Goal: Transaction & Acquisition: Purchase product/service

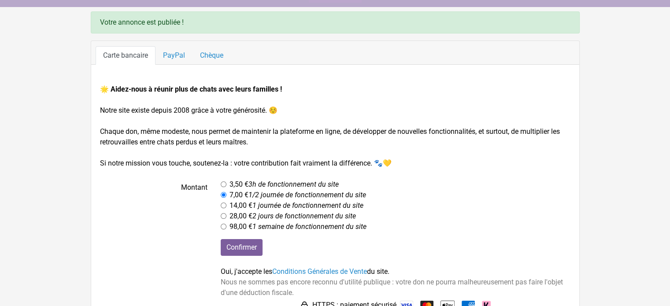
scroll to position [72, 0]
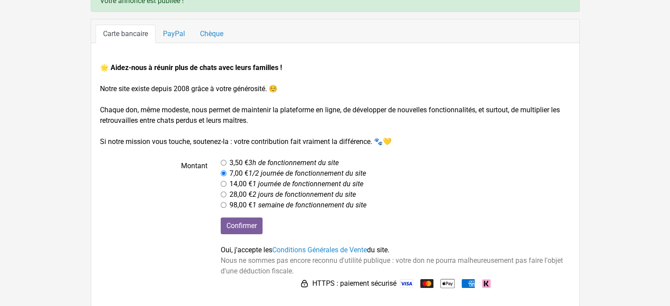
click at [218, 253] on div "Confirmer Oui, j'accepte les Conditions Générales de Vente du site. Nous ne som…" at bounding box center [395, 254] width 363 height 73
